Goal: Task Accomplishment & Management: Manage account settings

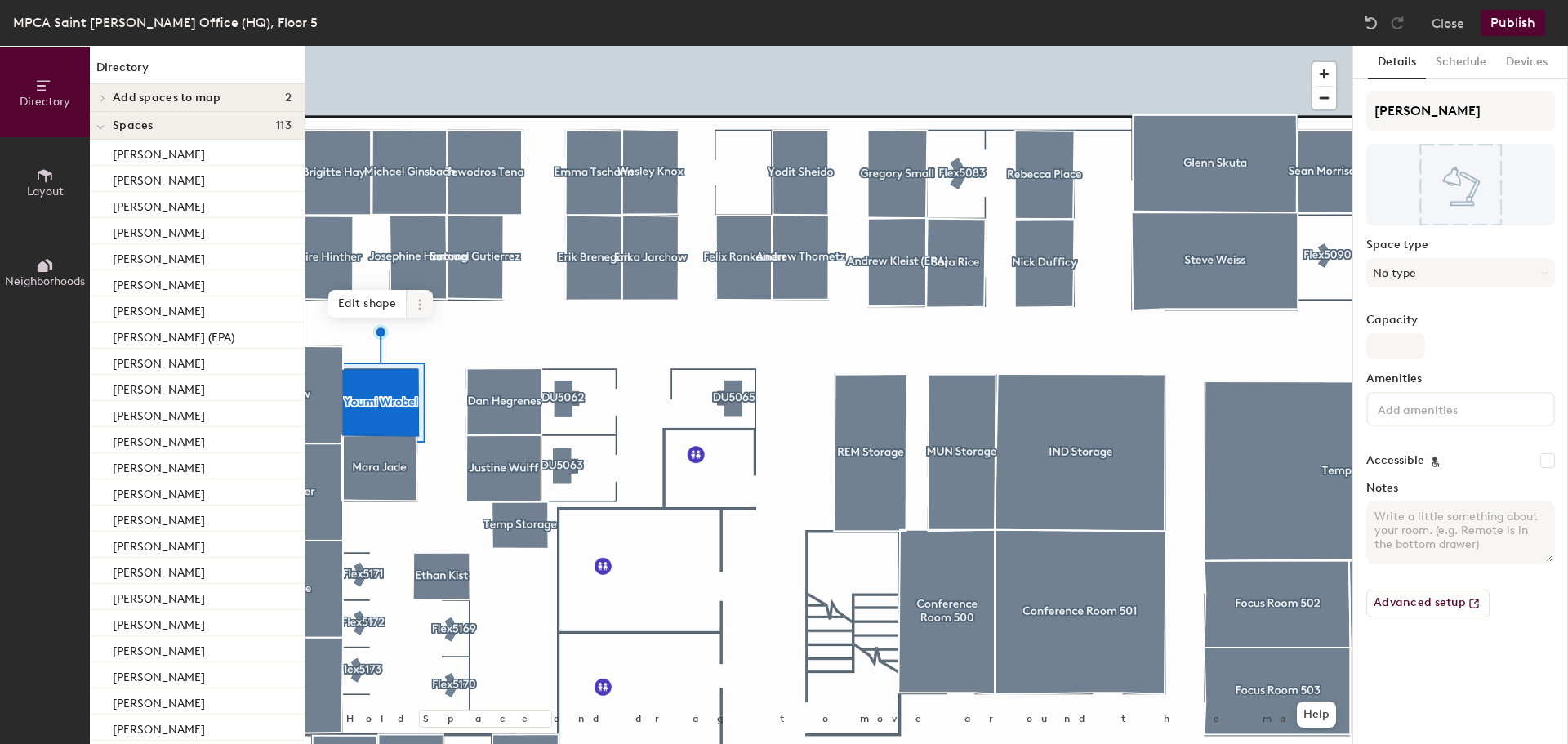
click at [418, 305] on icon at bounding box center [420, 304] width 13 height 13
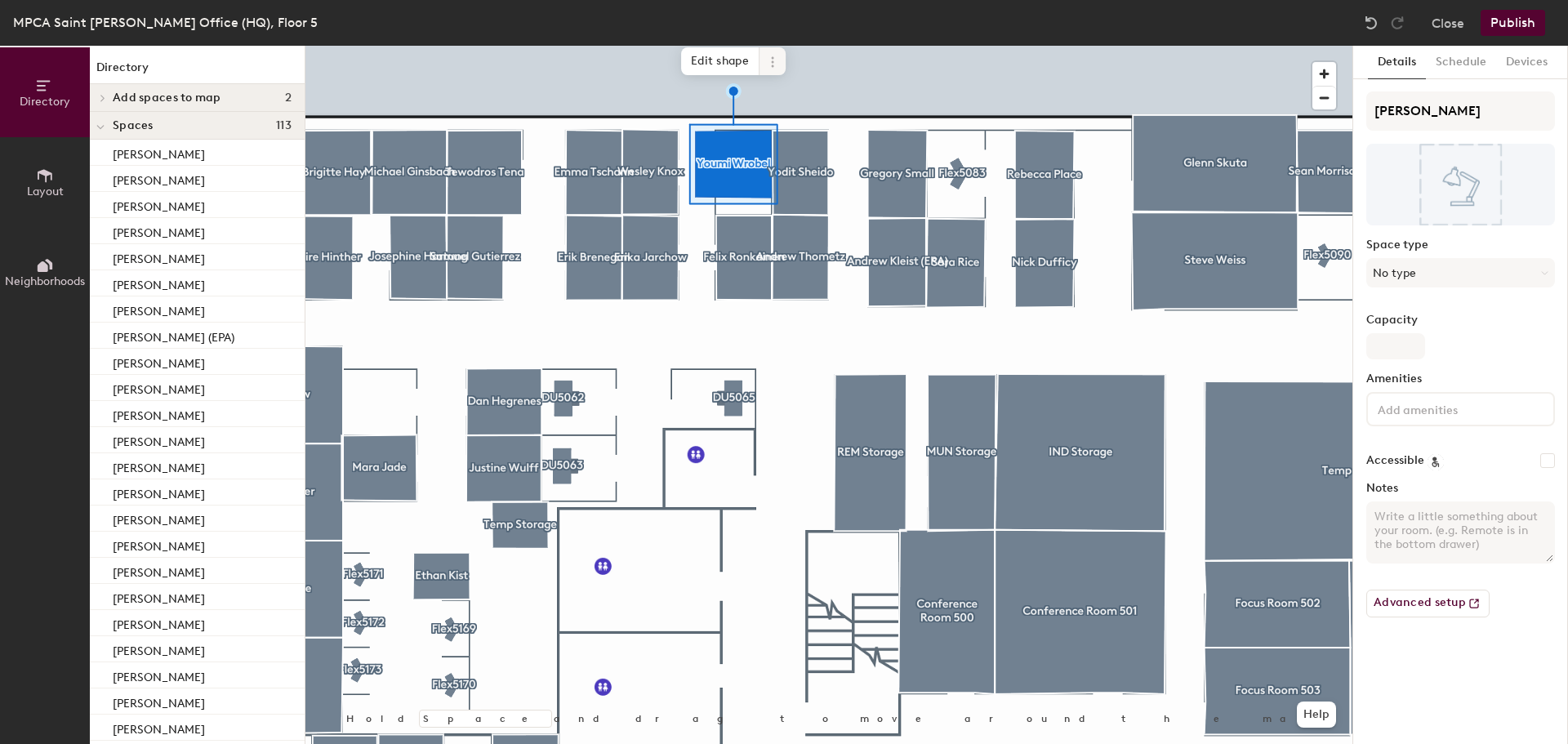
click at [774, 83] on div "Hold Space and drag to move around the map. Help Edit shape" at bounding box center [829, 395] width 1047 height 698
click at [775, 63] on icon at bounding box center [773, 62] width 13 height 13
click at [769, 56] on icon at bounding box center [773, 62] width 13 height 13
click at [731, 59] on span "Edit shape" at bounding box center [721, 61] width 79 height 28
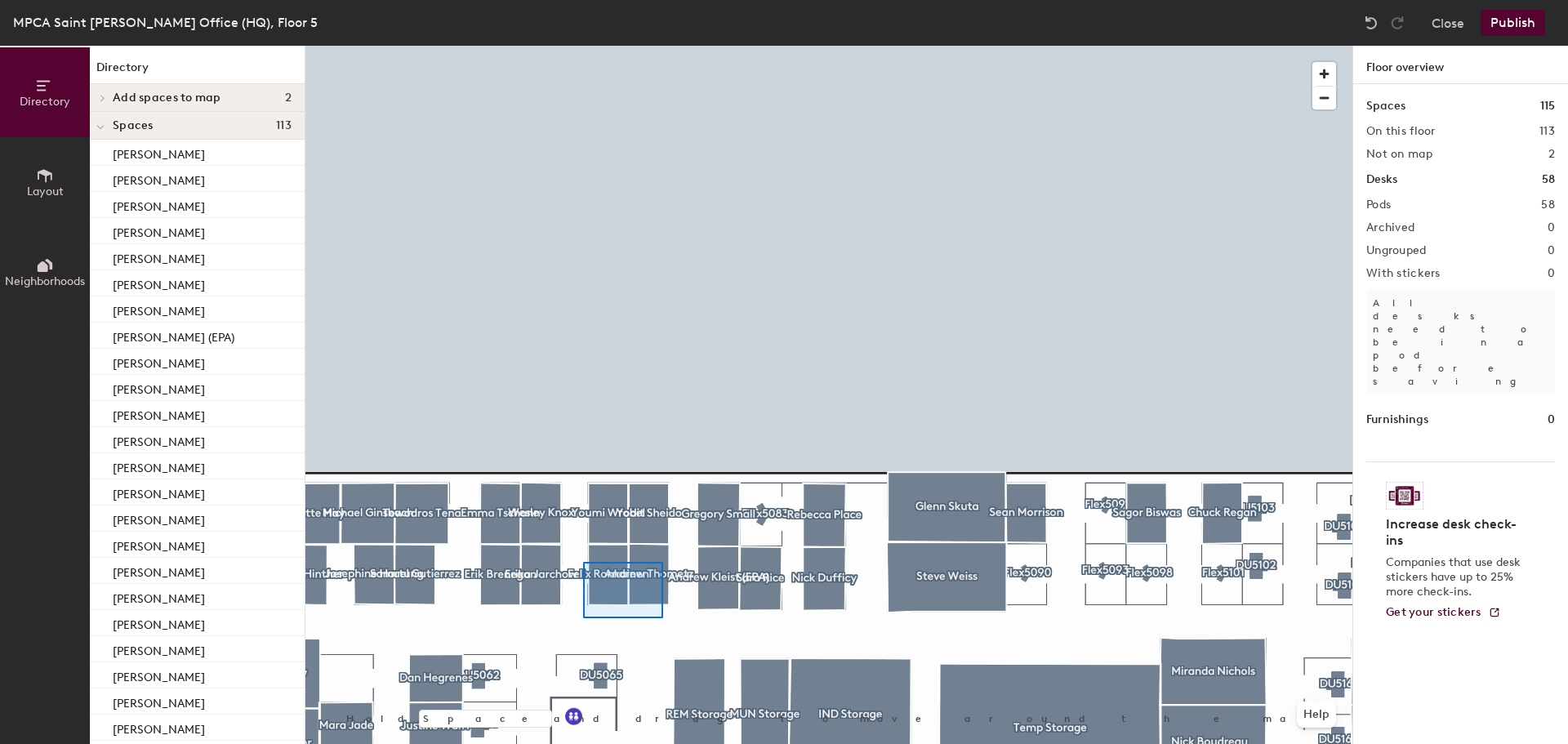
click at [662, 46] on div at bounding box center [829, 46] width 1047 height 0
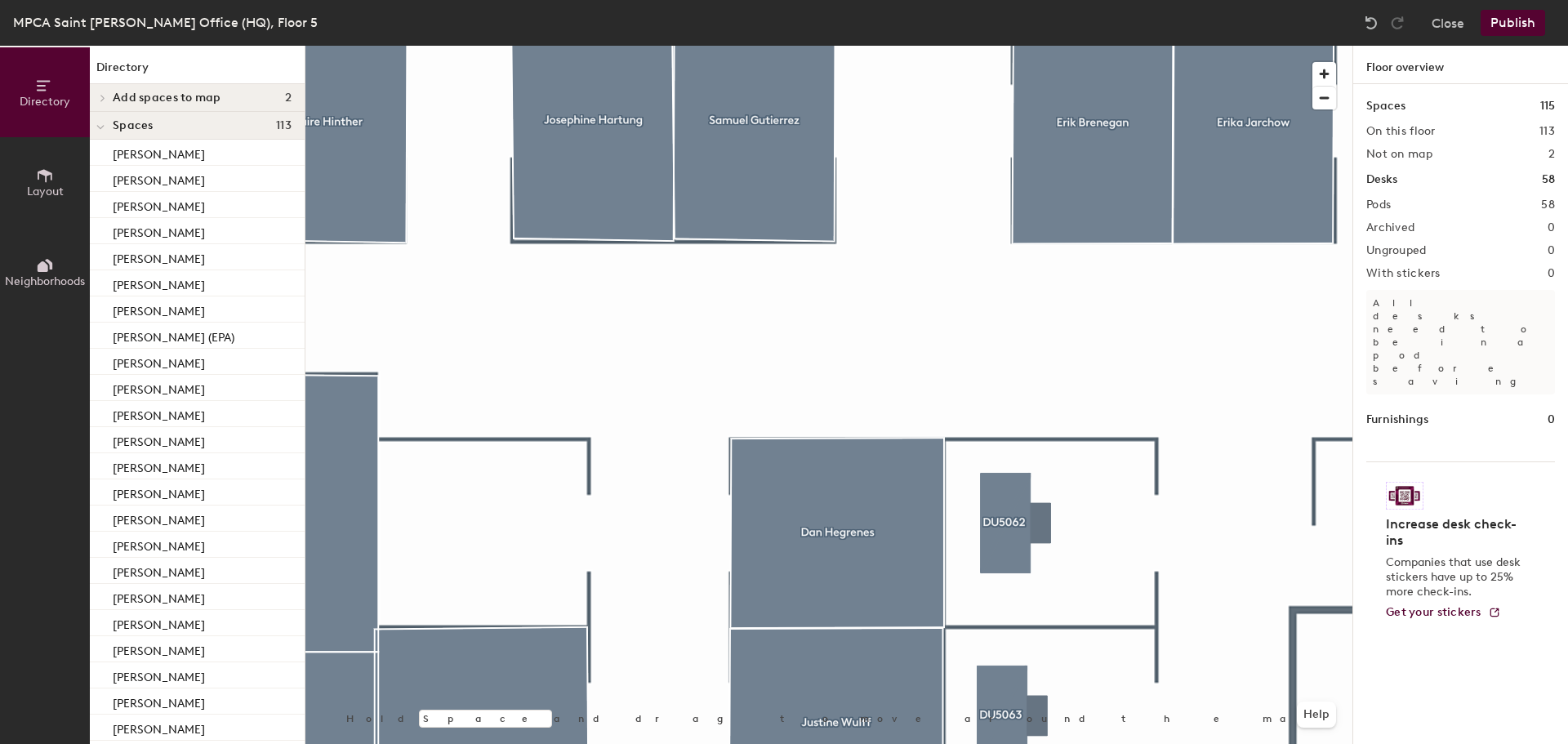
click at [39, 276] on span "Neighborhoods" at bounding box center [45, 281] width 80 height 14
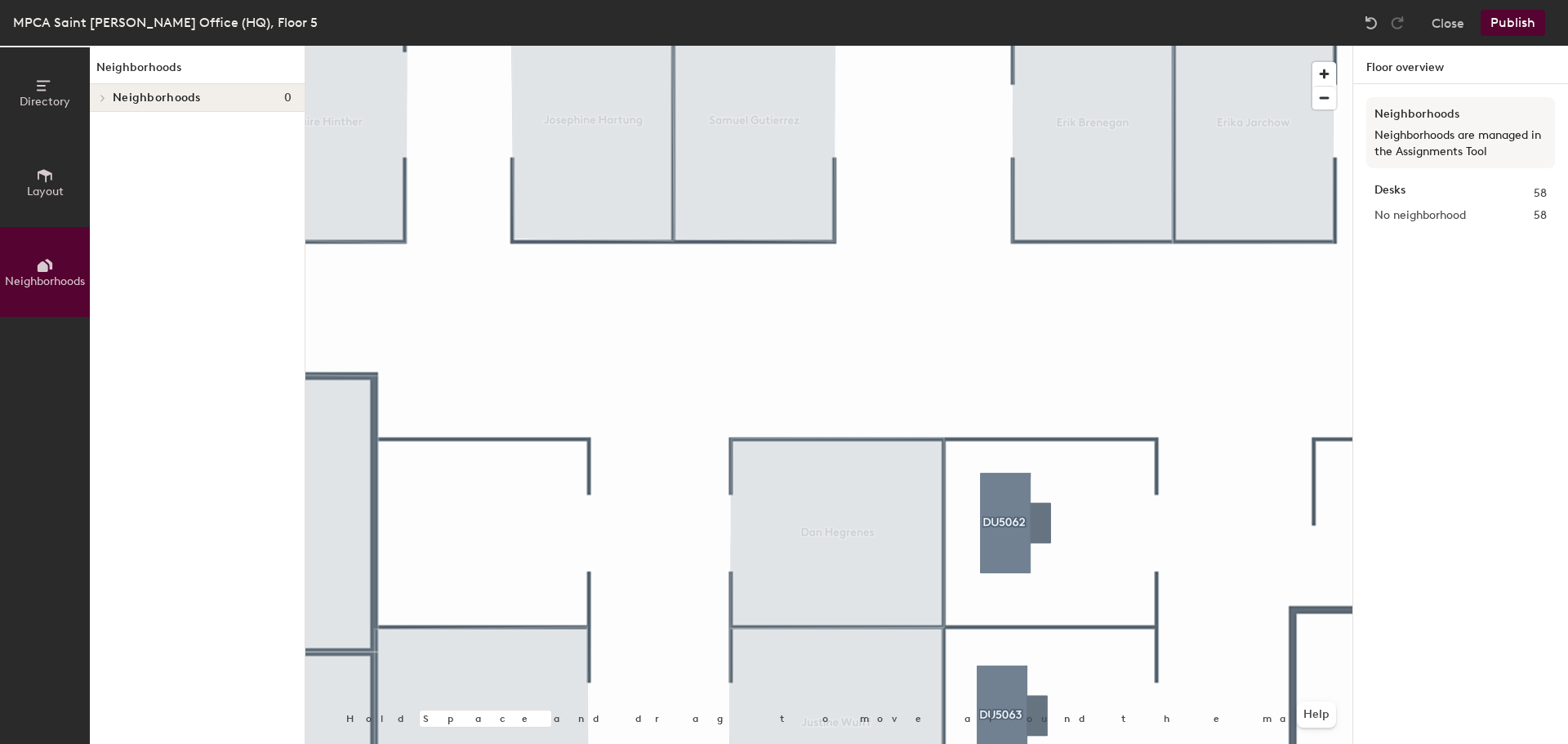
click at [50, 190] on span "Layout" at bounding box center [45, 191] width 37 height 14
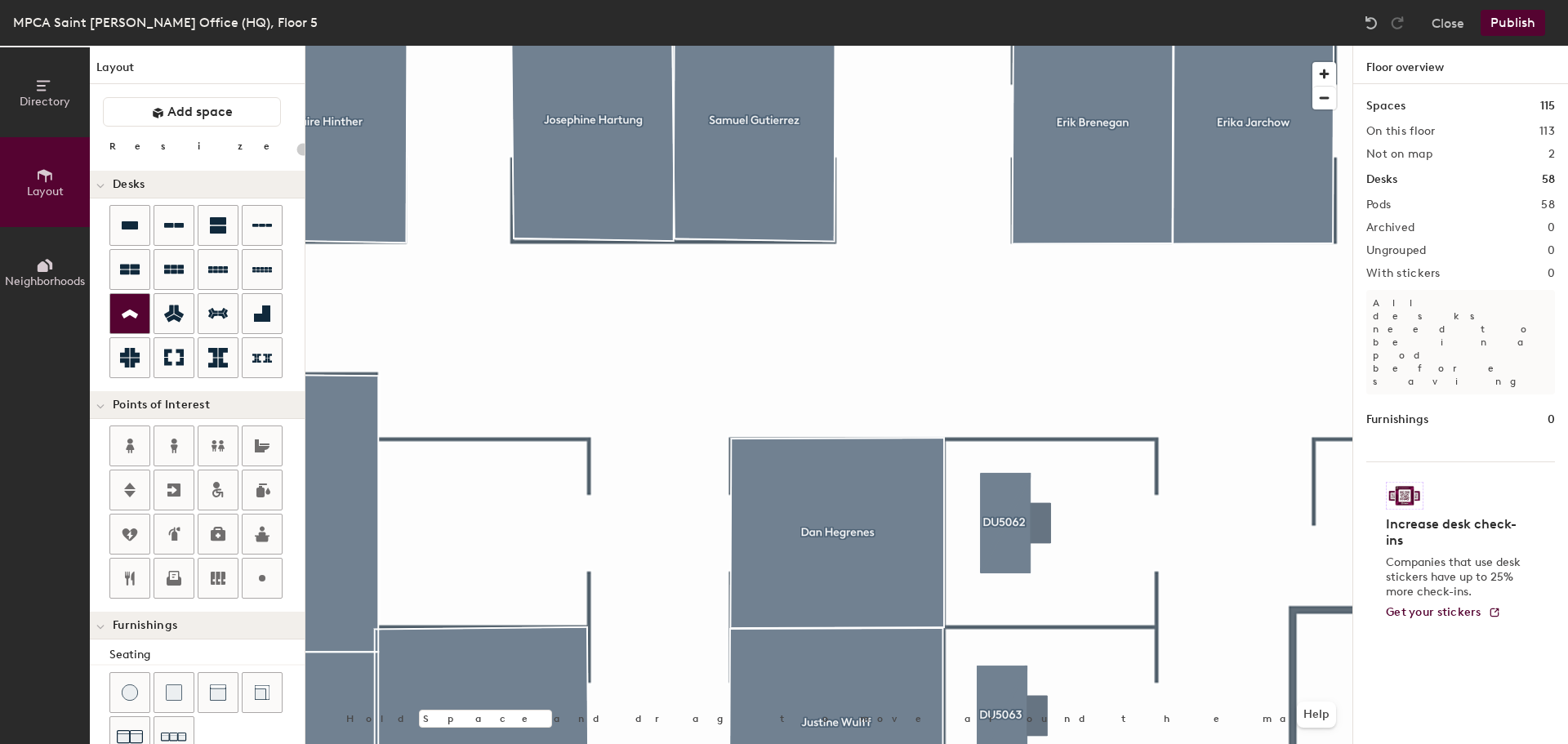
click at [127, 315] on icon at bounding box center [130, 313] width 16 height 9
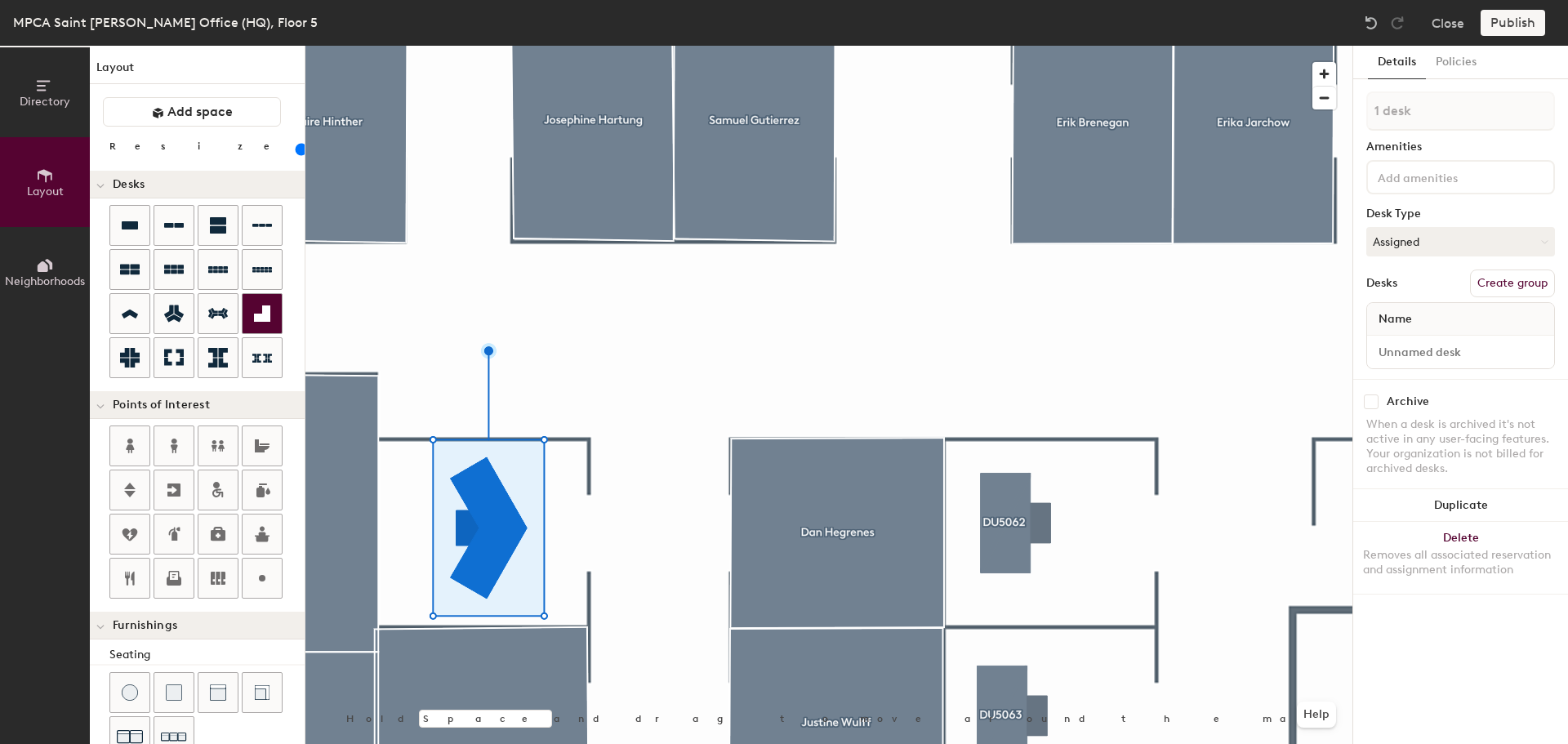
type input "60"
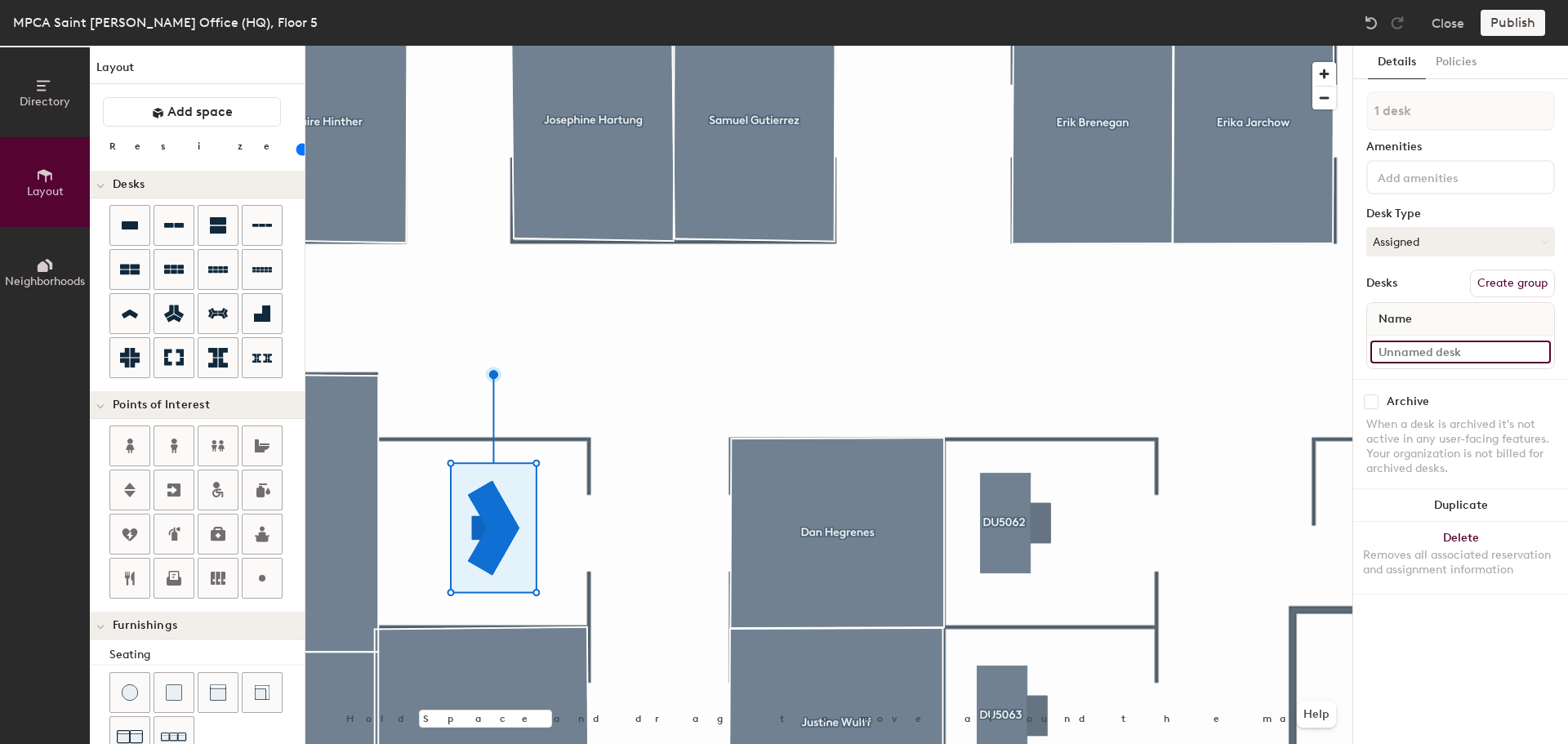
click at [1446, 350] on input at bounding box center [1461, 352] width 180 height 23
drag, startPoint x: 1430, startPoint y: 237, endPoint x: 1428, endPoint y: 246, distance: 9.2
click at [1430, 237] on button "Assigned" at bounding box center [1461, 241] width 188 height 29
click at [1400, 291] on div "Assigned" at bounding box center [1448, 292] width 163 height 25
click at [1415, 314] on span "Name" at bounding box center [1395, 319] width 50 height 29
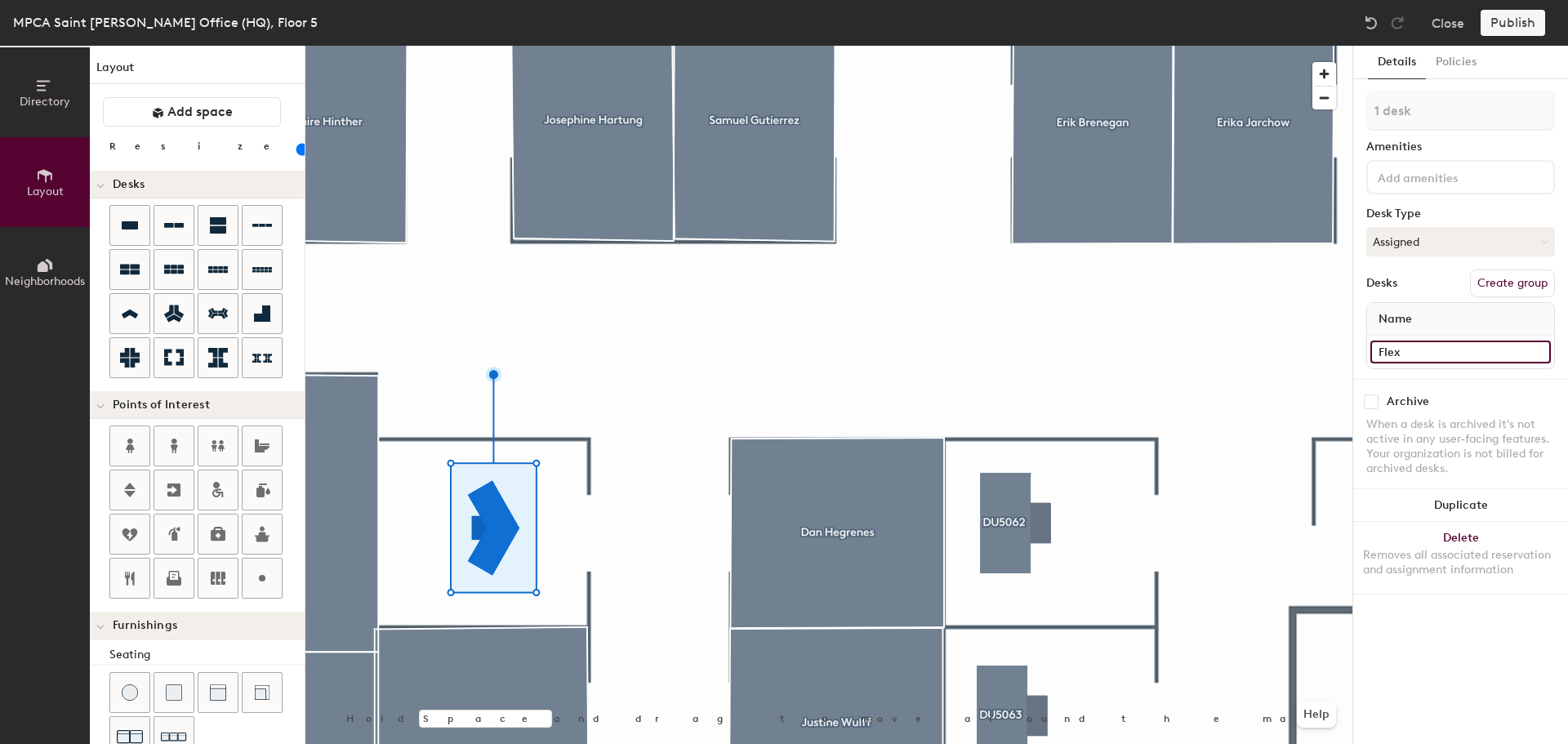
click at [1412, 354] on input "Flex" at bounding box center [1461, 352] width 180 height 23
type input "Flex5167"
click at [1463, 250] on button "Assigned" at bounding box center [1461, 241] width 188 height 29
click at [1395, 310] on div "Hot" at bounding box center [1448, 317] width 163 height 25
click at [1498, 278] on button "Create group" at bounding box center [1512, 283] width 85 height 28
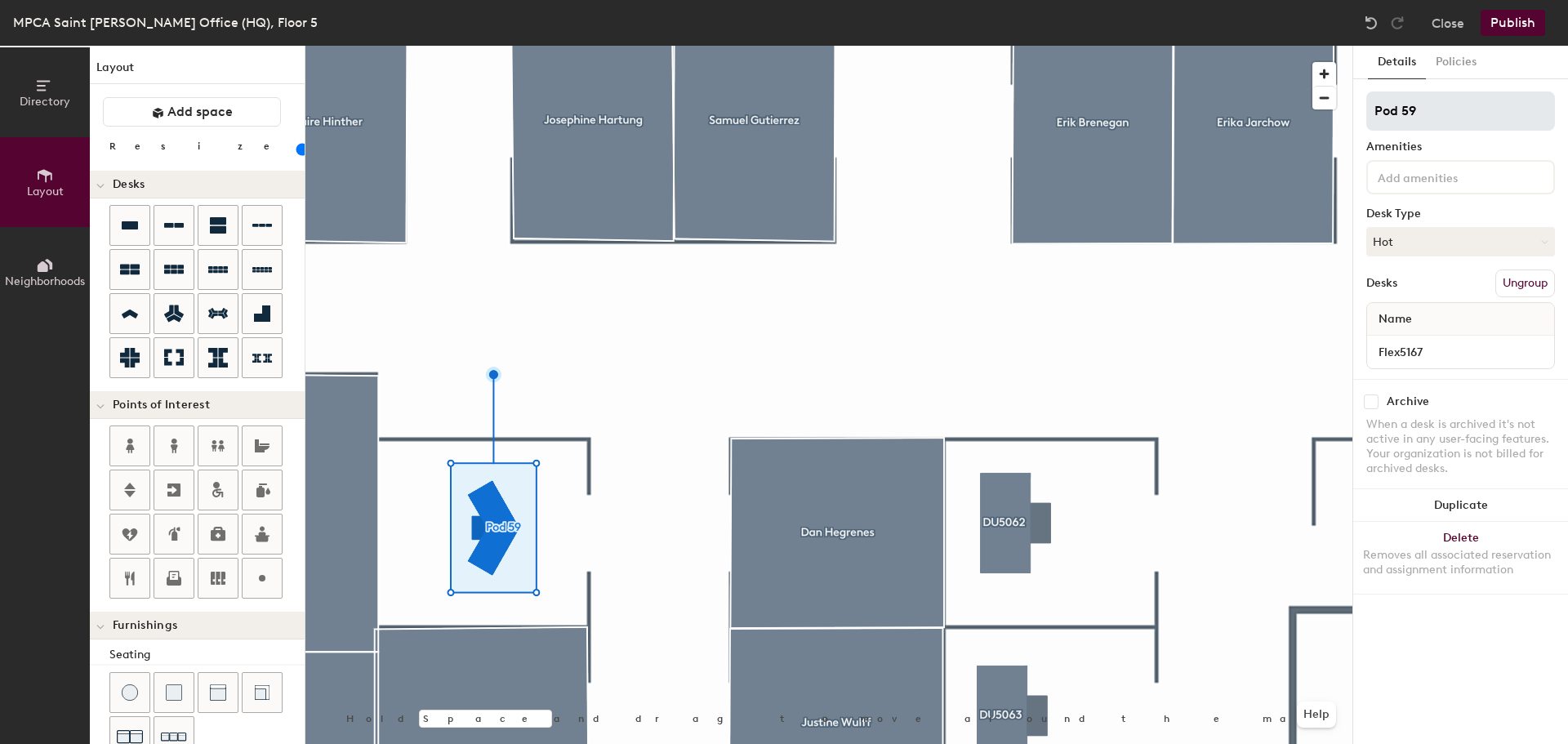
click at [1401, 106] on input "Pod 59" at bounding box center [1461, 111] width 188 height 39
click at [1224, 109] on div "Directory Layout Neighborhoods Layout Add space Resize Desks Points of Interest…" at bounding box center [784, 395] width 1568 height 698
click at [1376, 102] on input "5WS167" at bounding box center [1461, 111] width 188 height 39
type input "05WS167"
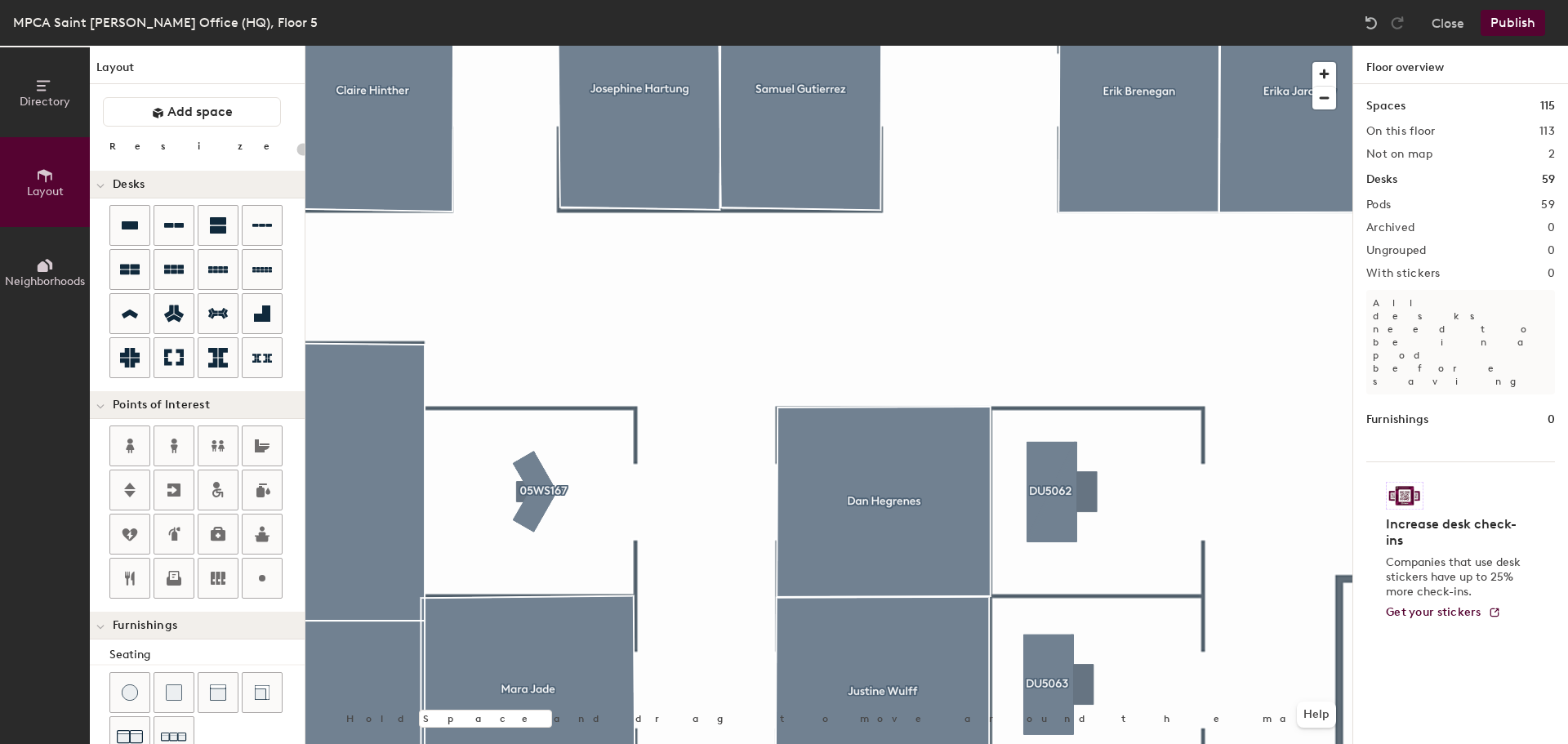
click at [535, 46] on div at bounding box center [829, 46] width 1047 height 0
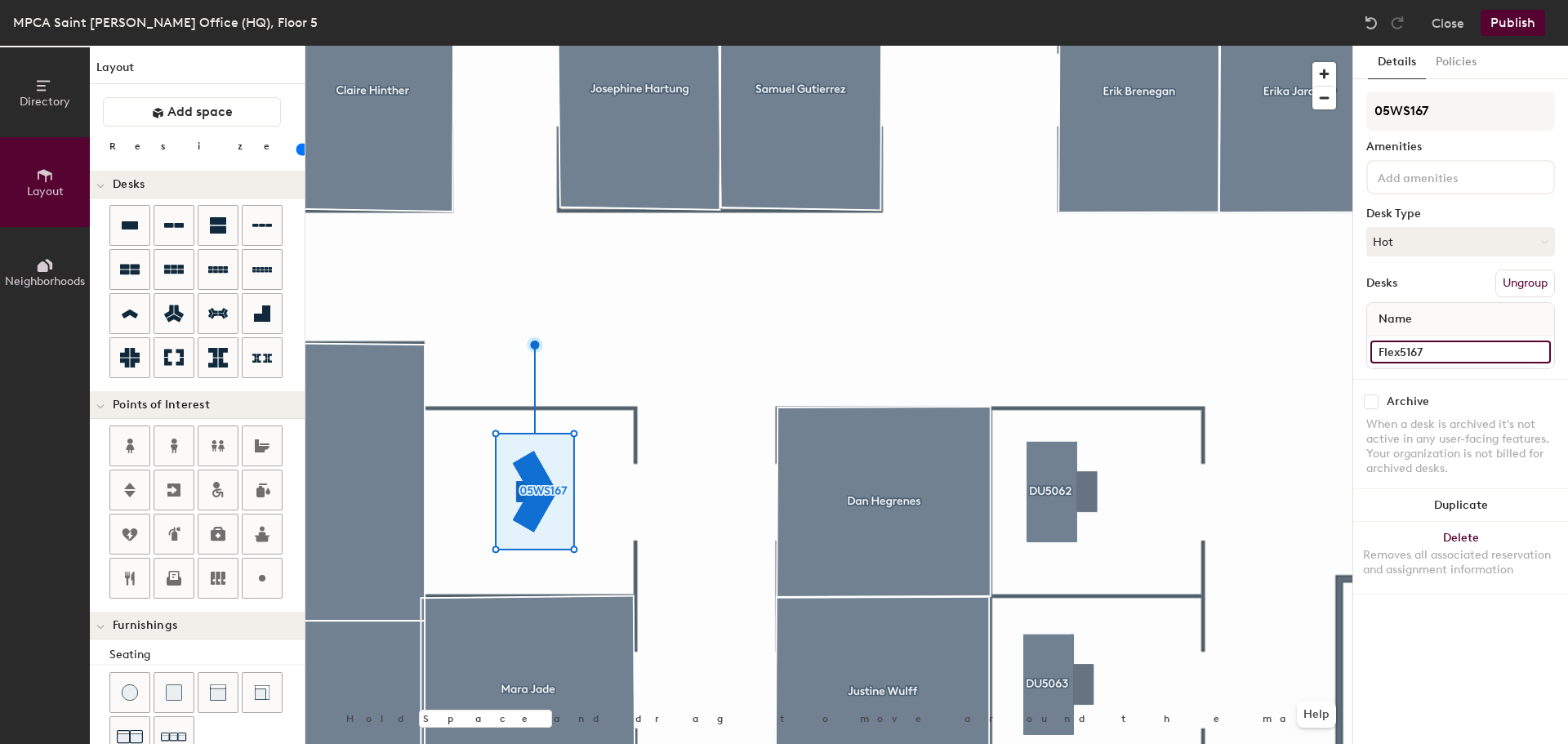
type input "60"
click at [1415, 359] on input "Flex5167" at bounding box center [1461, 352] width 180 height 23
click at [1448, 358] on input "Flex5167" at bounding box center [1461, 352] width 180 height 23
click at [1264, 350] on div "Directory Layout Neighborhoods Layout Add space Resize Desks Points of Interest…" at bounding box center [784, 395] width 1568 height 698
type input "5"
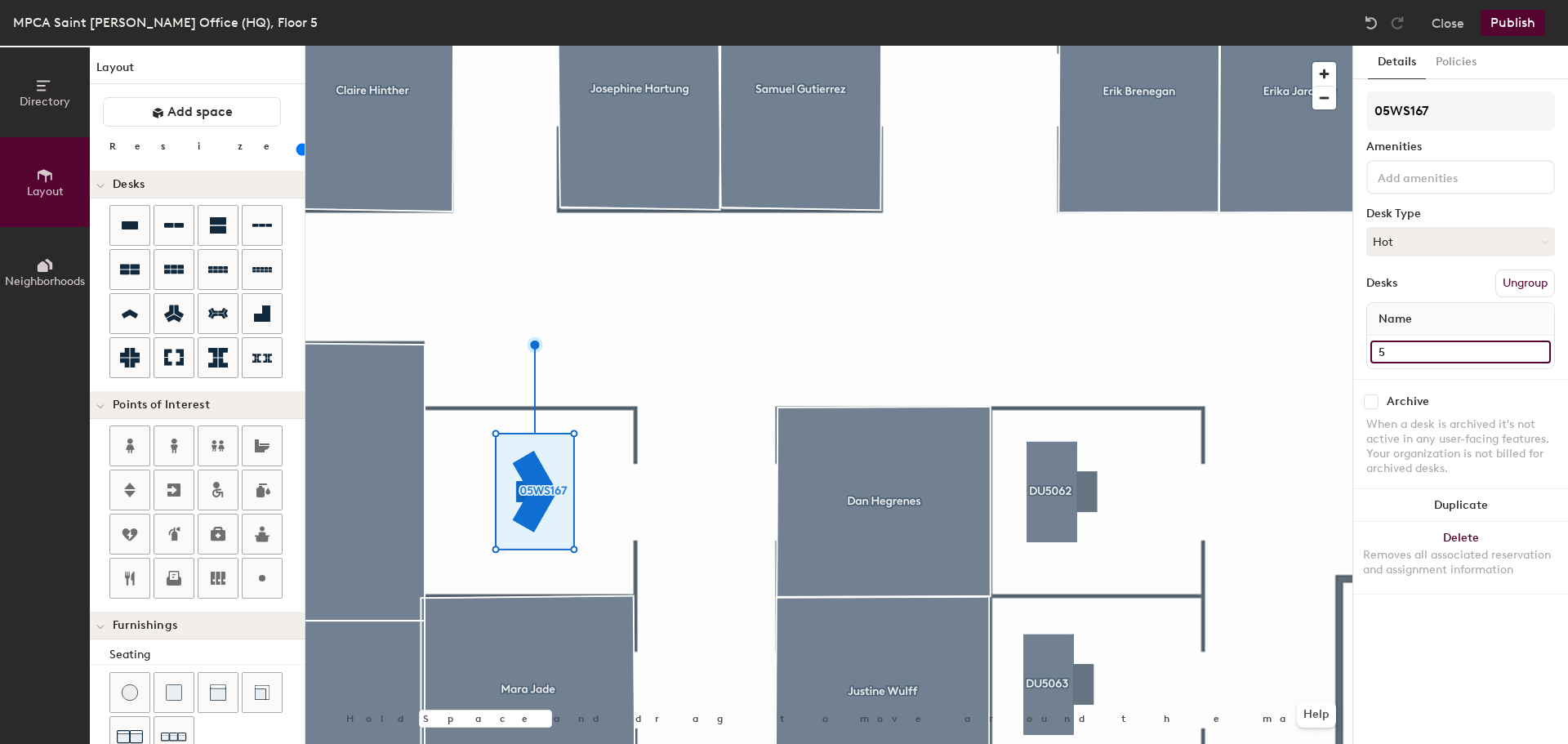
type input "60"
type input "0"
type input "60"
type input "05"
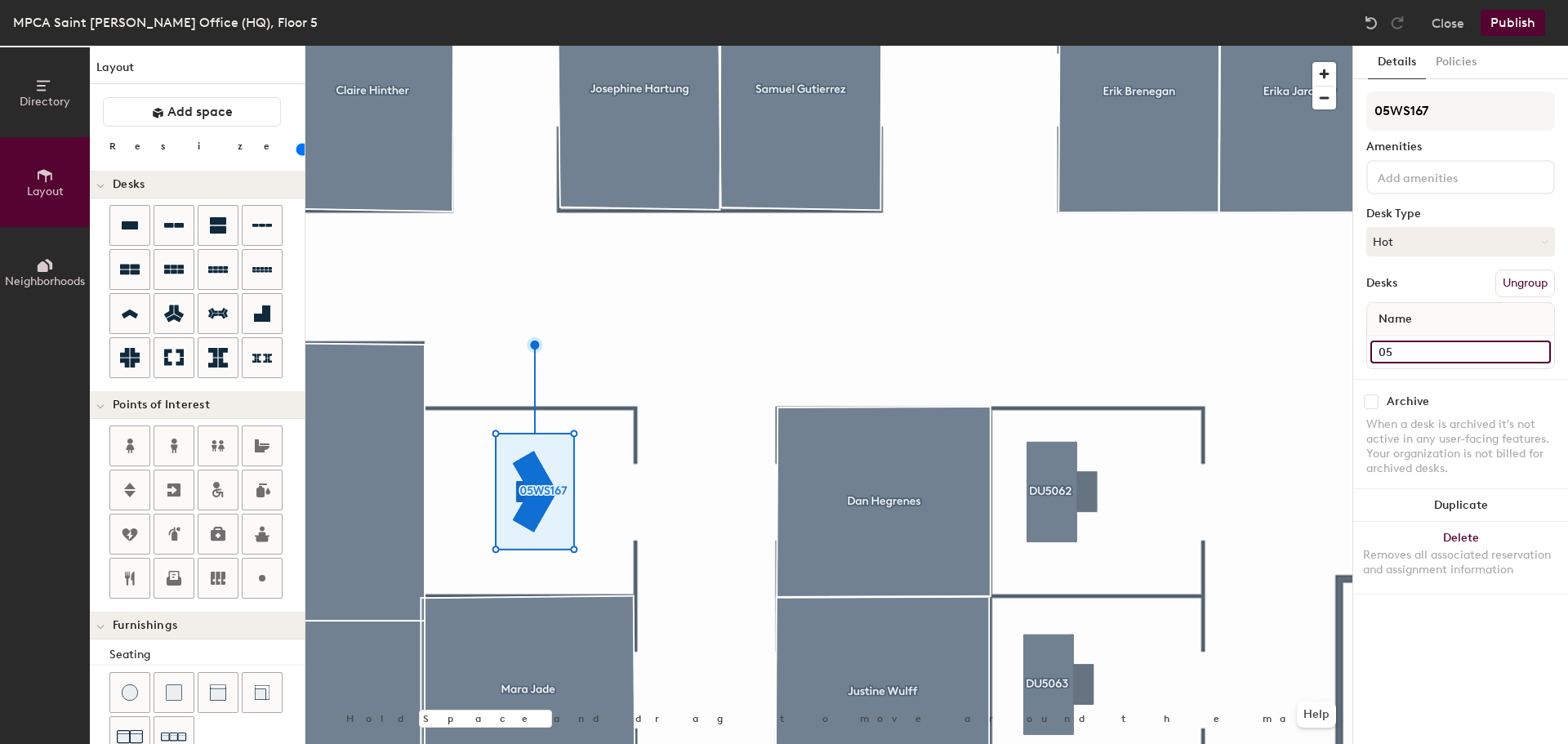
type input "60"
type input "05W"
type input "60"
type input "05WS"
type input "60"
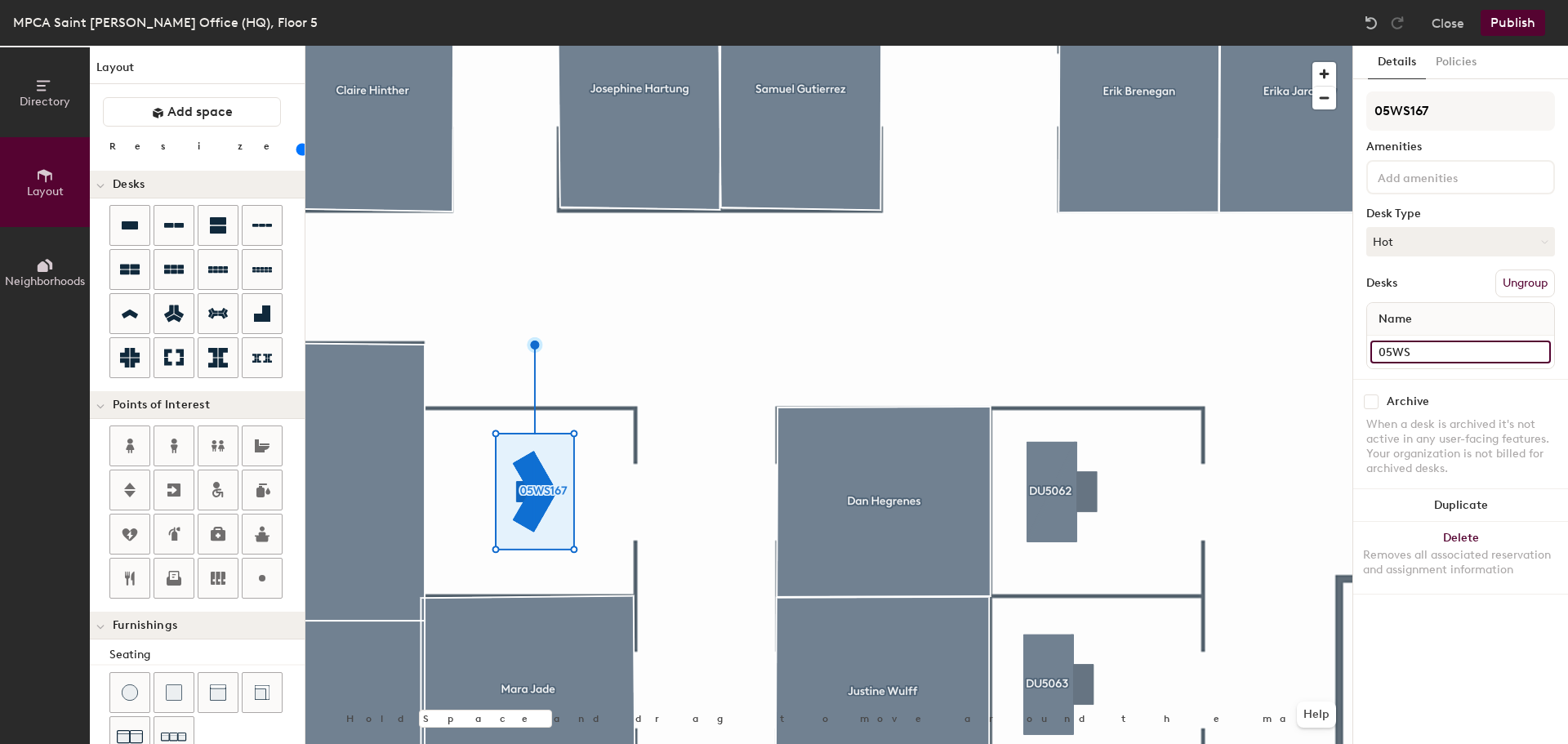
type input "05WS1"
type input "60"
type input "05WS16"
type input "60"
type input "05WS167"
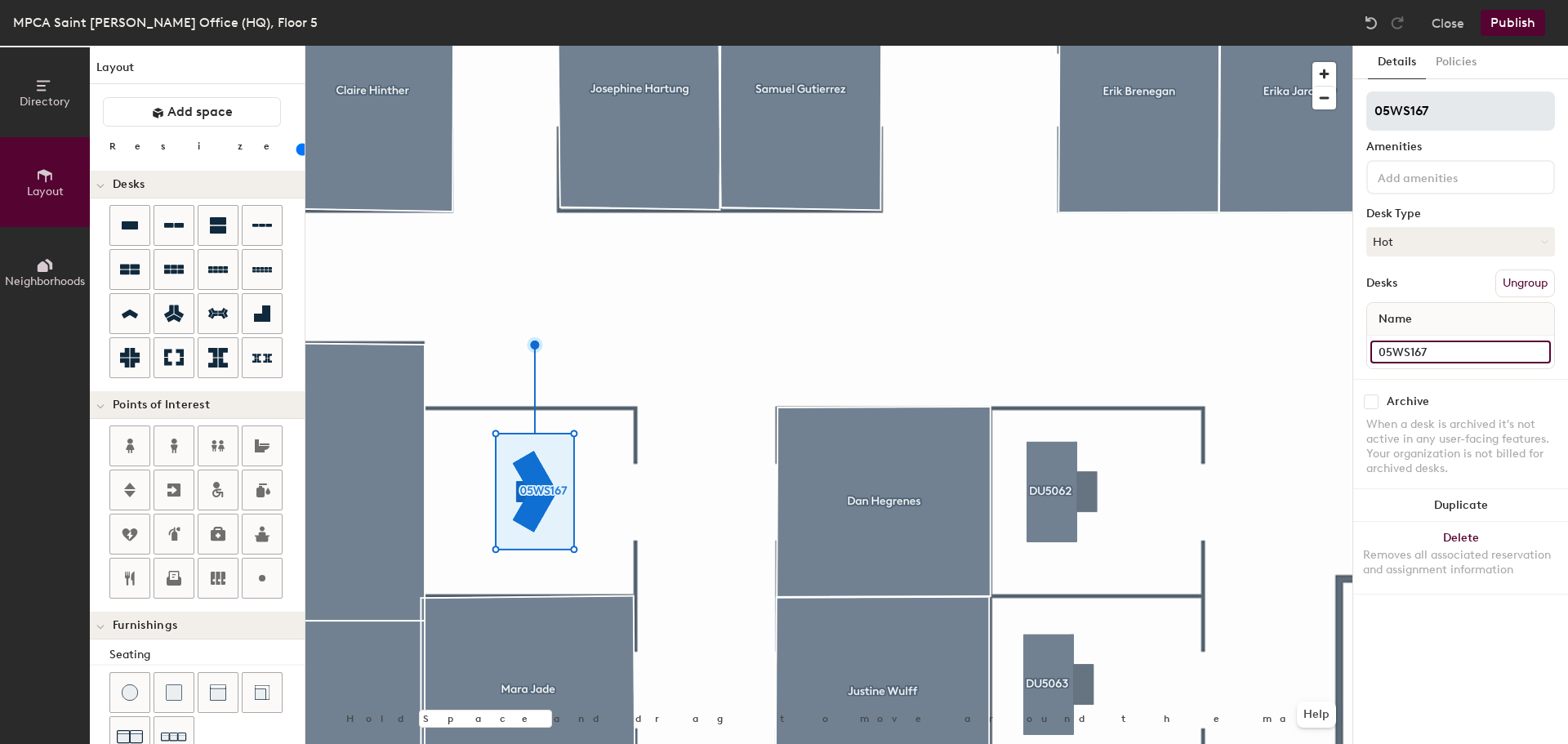
type input "60"
type input "05WS167"
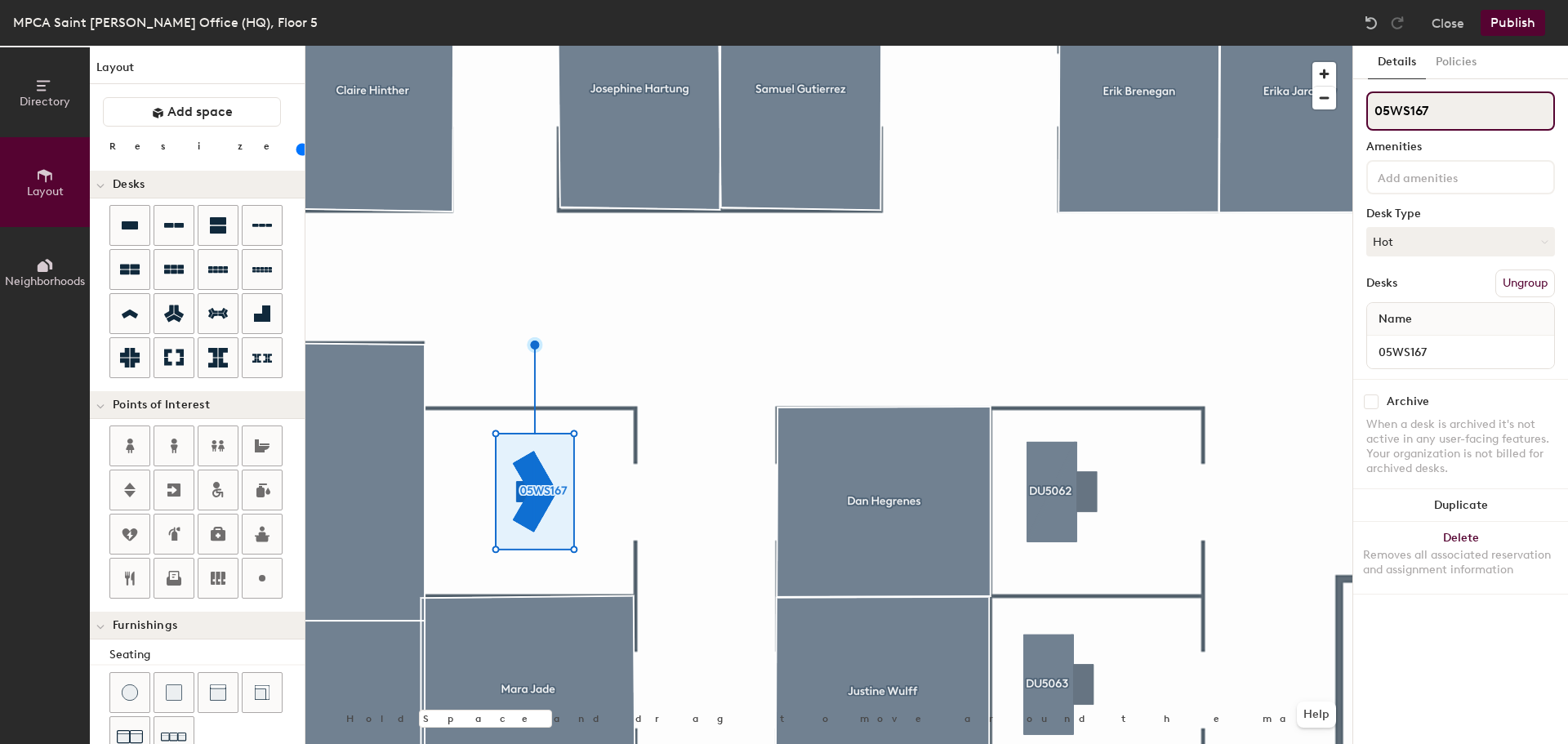
type input "60"
click at [1259, 91] on div "Directory Layout Neighborhoods Layout Add space Resize Desks Points of Interest…" at bounding box center [784, 395] width 1568 height 698
type input "F"
type input "60"
type input "Fle"
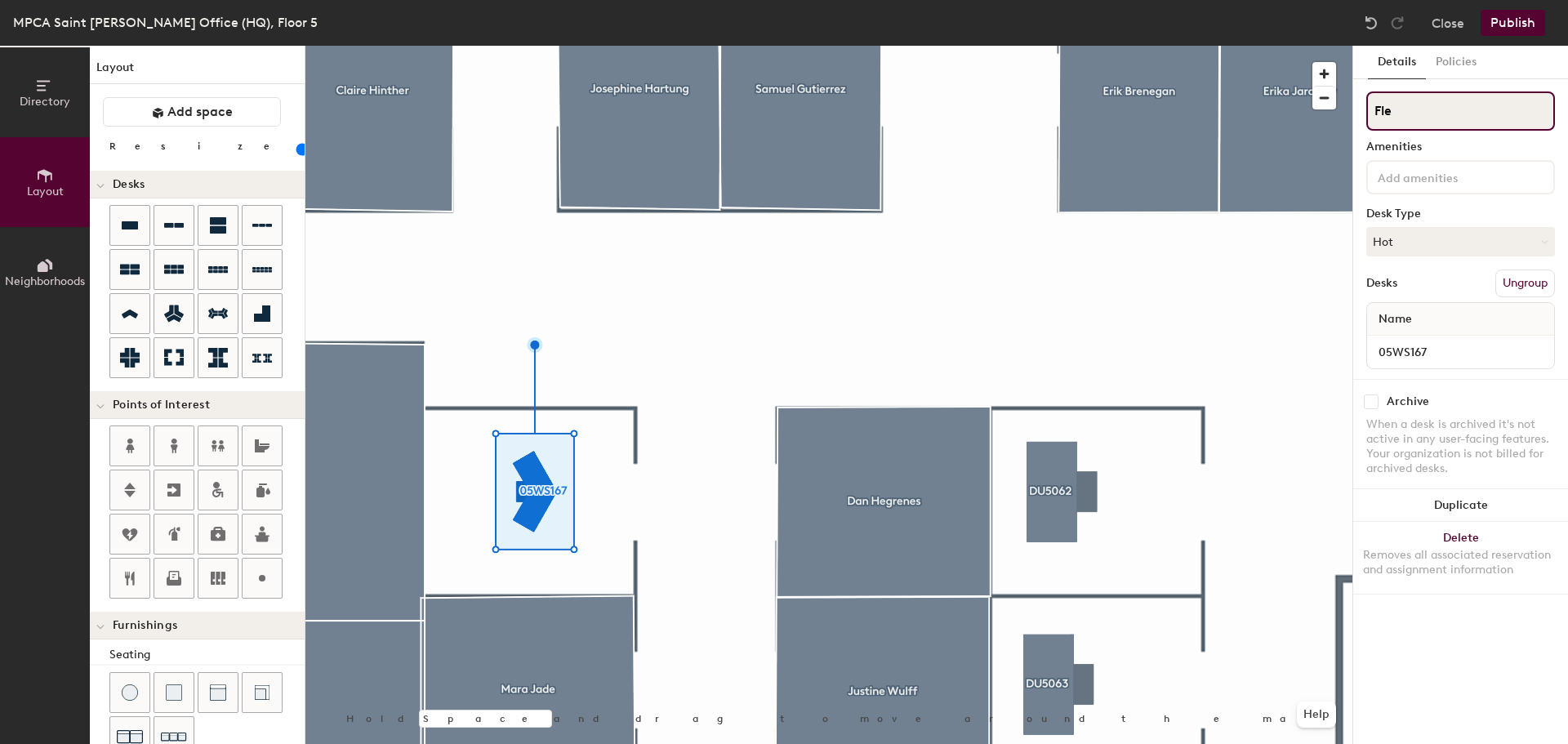
type input "60"
type input "Flex"
type input "60"
type input "Flex5"
type input "60"
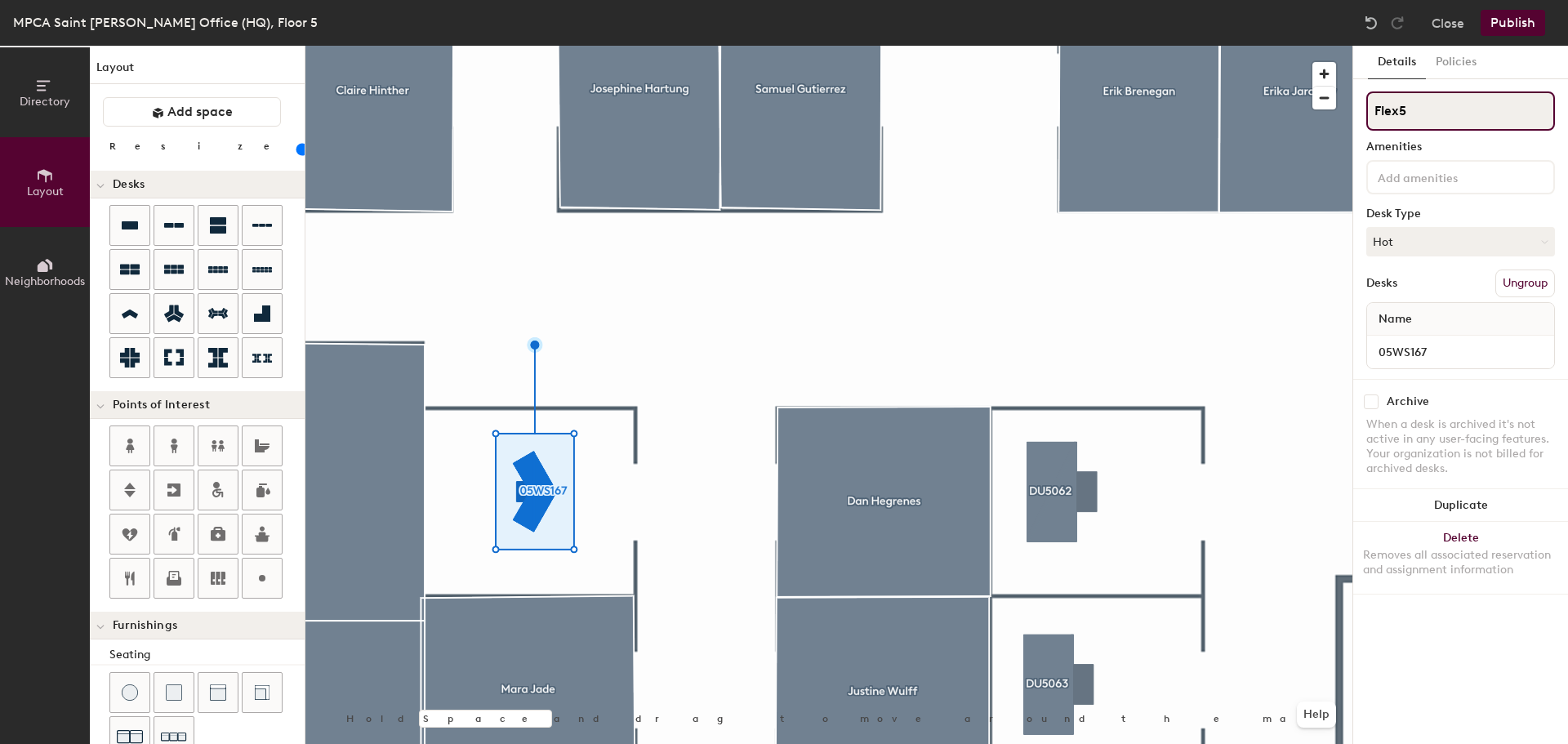
type input "Flex51"
type input "60"
type input "Flex516"
type input "60"
type input "Flex5167"
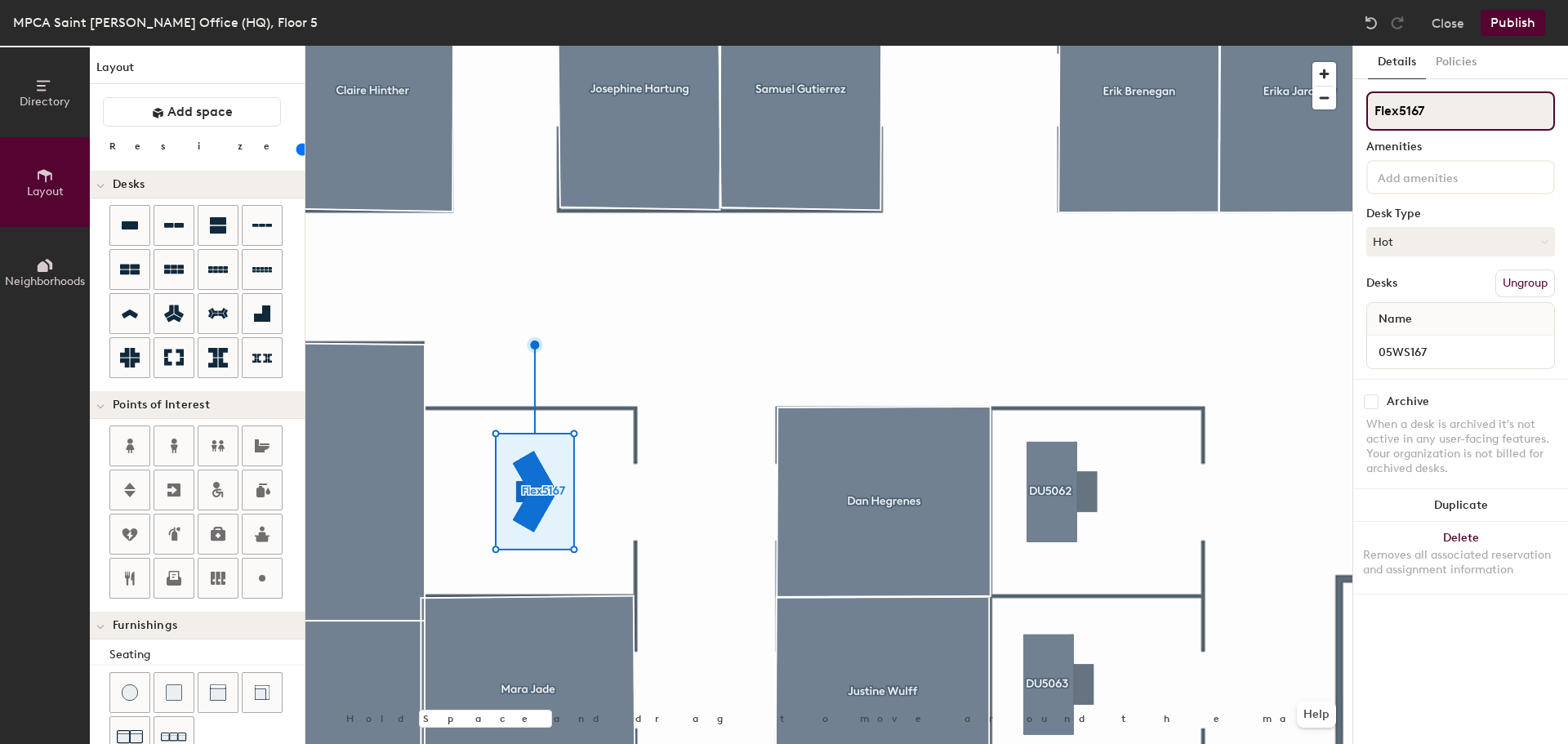
type input "60"
type input "Flex5167"
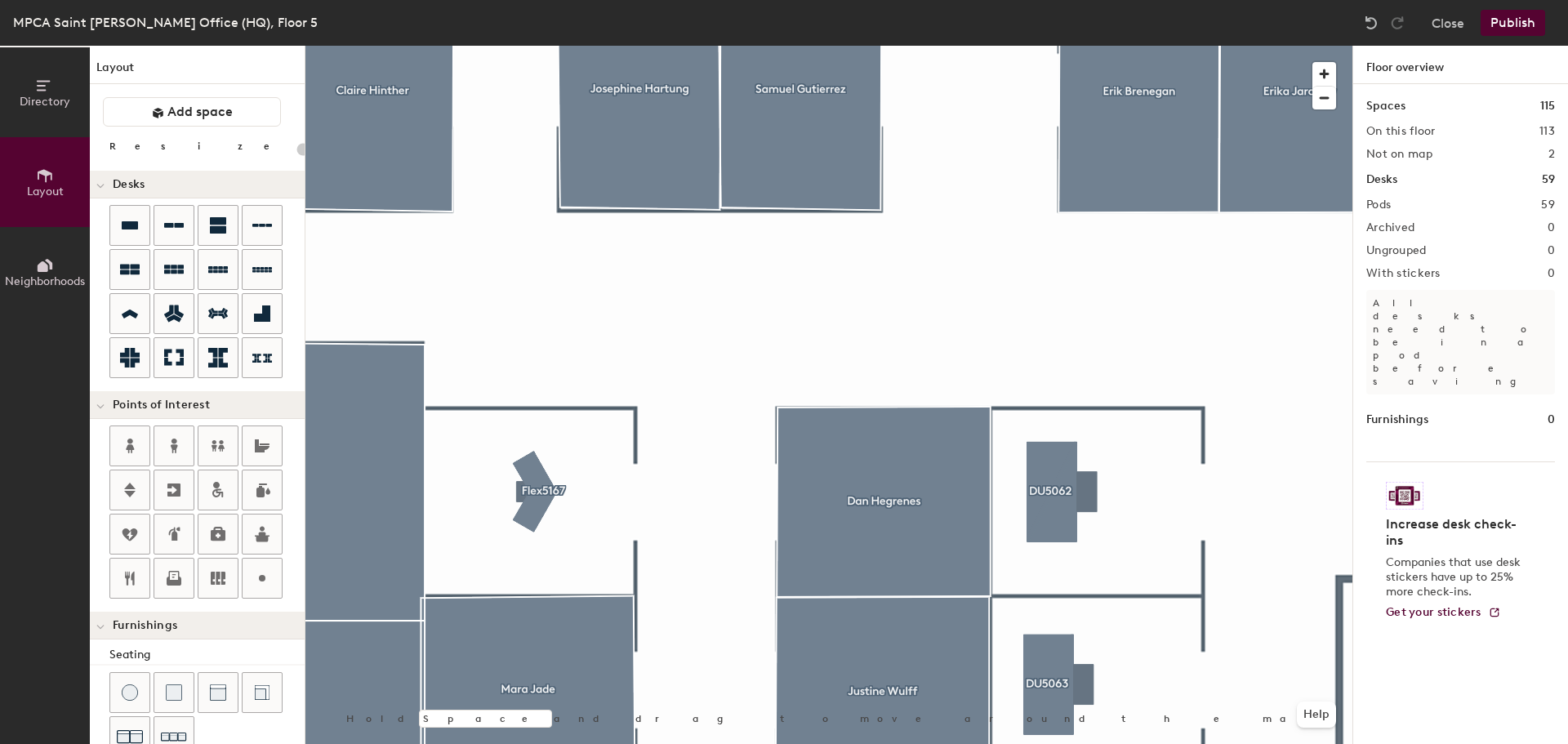
click at [1517, 20] on button "Publish" at bounding box center [1512, 23] width 65 height 26
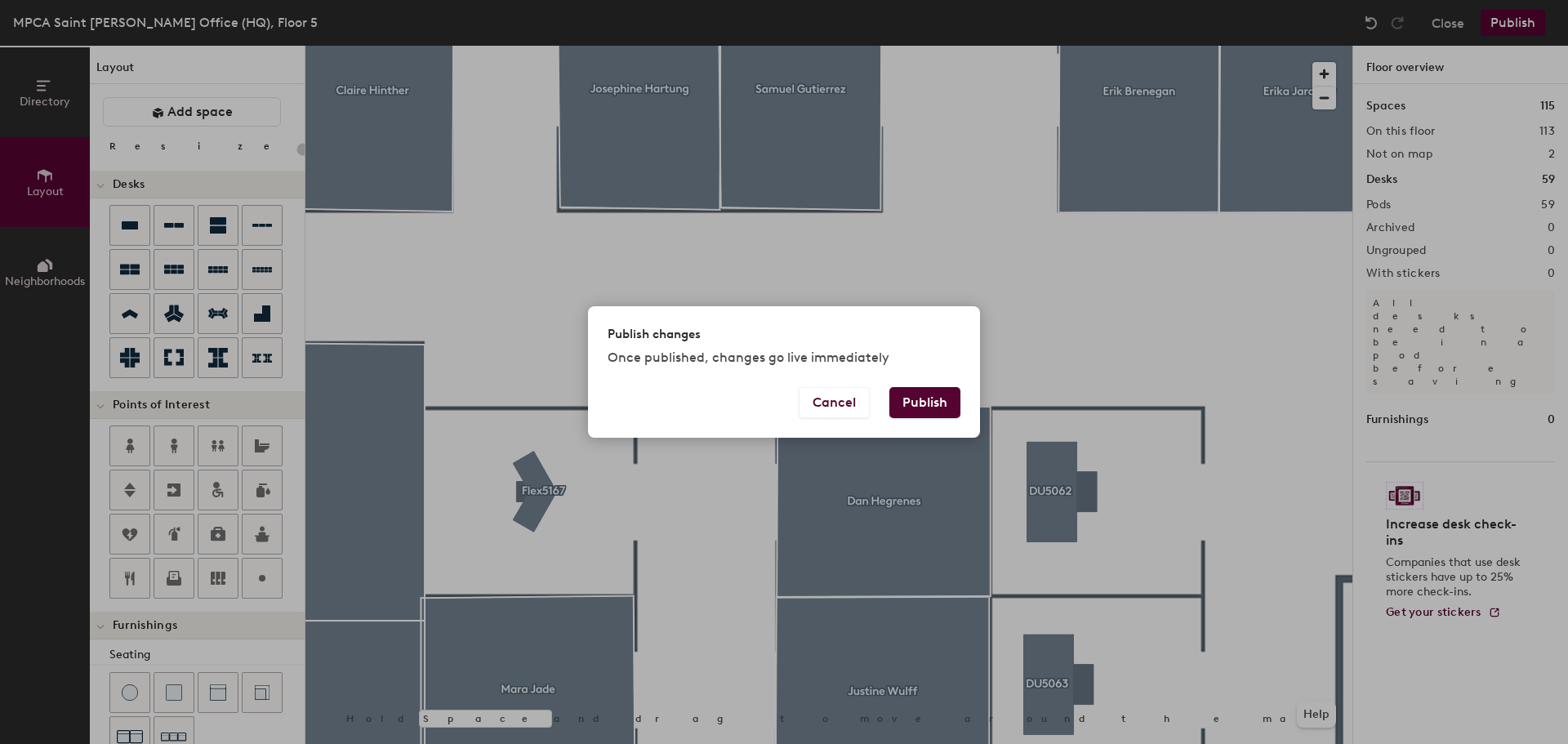
click at [935, 401] on button "Publish" at bounding box center [924, 403] width 71 height 31
type input "20"
